Goal: Task Accomplishment & Management: Use online tool/utility

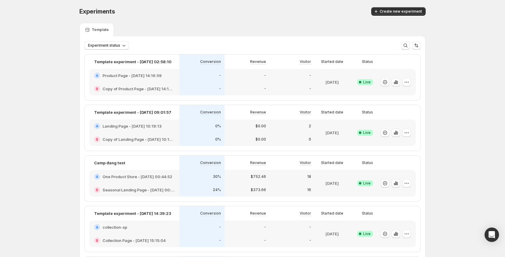
click at [212, 79] on div "-" at bounding box center [201, 75] width 45 height 13
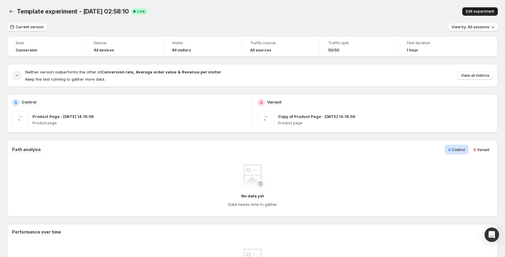
click at [479, 8] on button "Edit experiment" at bounding box center [479, 11] width 35 height 8
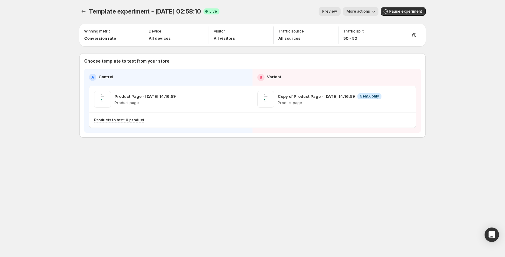
click at [336, 11] on span "Preview" at bounding box center [329, 11] width 15 height 5
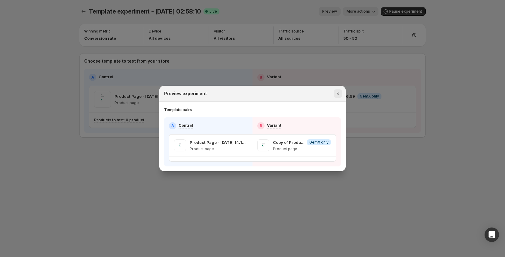
click at [335, 97] on button "Close" at bounding box center [338, 93] width 8 height 8
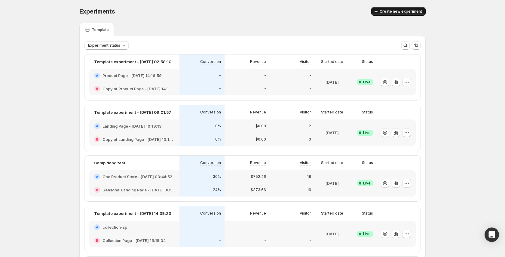
click at [393, 9] on button "Create new experiment" at bounding box center [398, 11] width 54 height 8
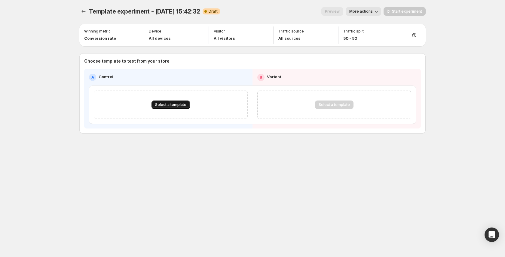
click at [183, 105] on span "Select a template" at bounding box center [170, 104] width 31 height 5
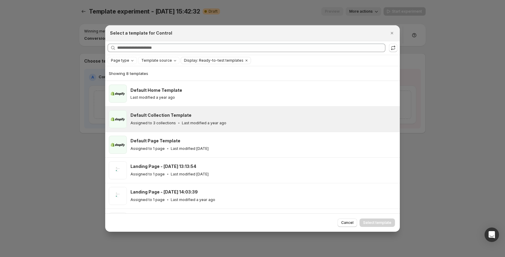
click at [195, 113] on div "Default Collection Template" at bounding box center [262, 115] width 264 height 6
click at [389, 30] on icon "Close" at bounding box center [392, 33] width 6 height 6
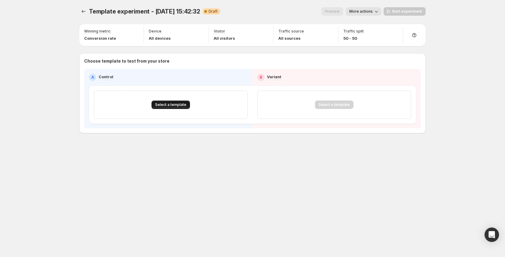
click at [185, 107] on span "Select a template" at bounding box center [170, 104] width 31 height 5
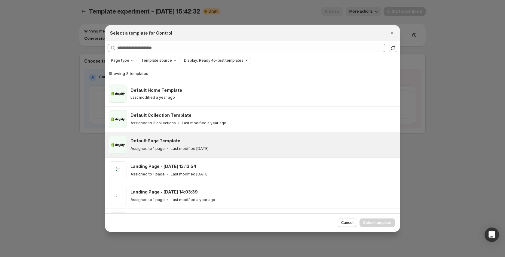
click at [187, 136] on div "Default Page Template Assigned to 1 page Last modified [DATE]" at bounding box center [263, 145] width 266 height 18
click at [375, 225] on button "Select template" at bounding box center [377, 222] width 35 height 8
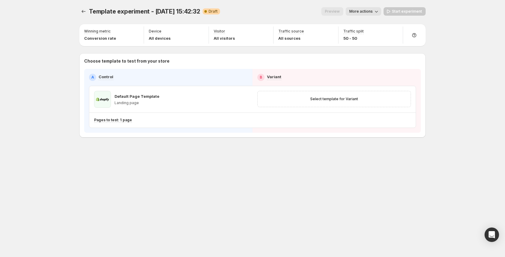
click at [335, 11] on div "Preview" at bounding box center [332, 11] width 22 height 8
click at [354, 8] on button "More actions" at bounding box center [363, 11] width 35 height 8
click at [337, 11] on div "Preview" at bounding box center [332, 11] width 22 height 8
click at [364, 9] on span "More actions" at bounding box center [360, 11] width 23 height 5
